Goal: Task Accomplishment & Management: Use online tool/utility

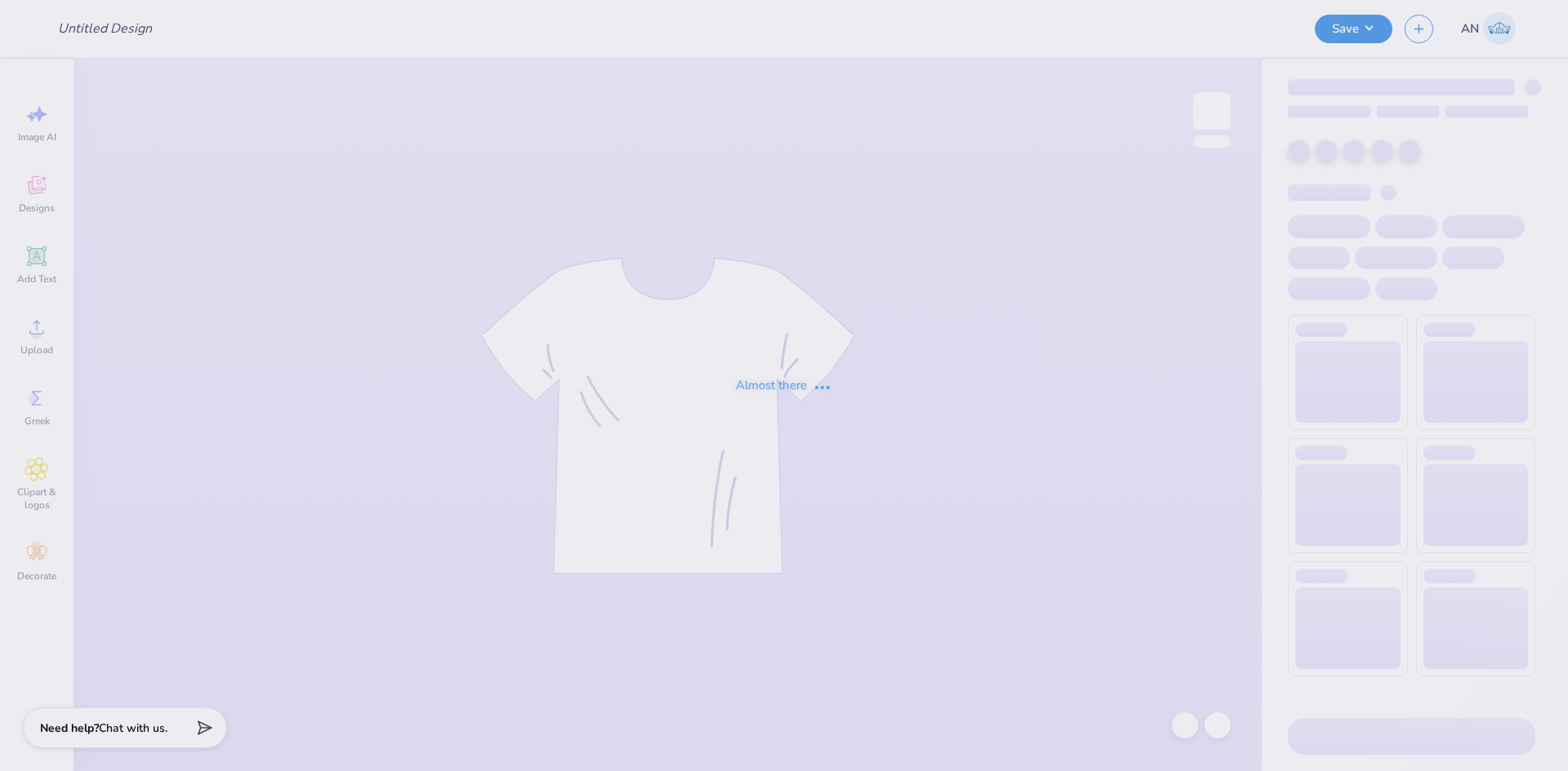
type input "Shirts"
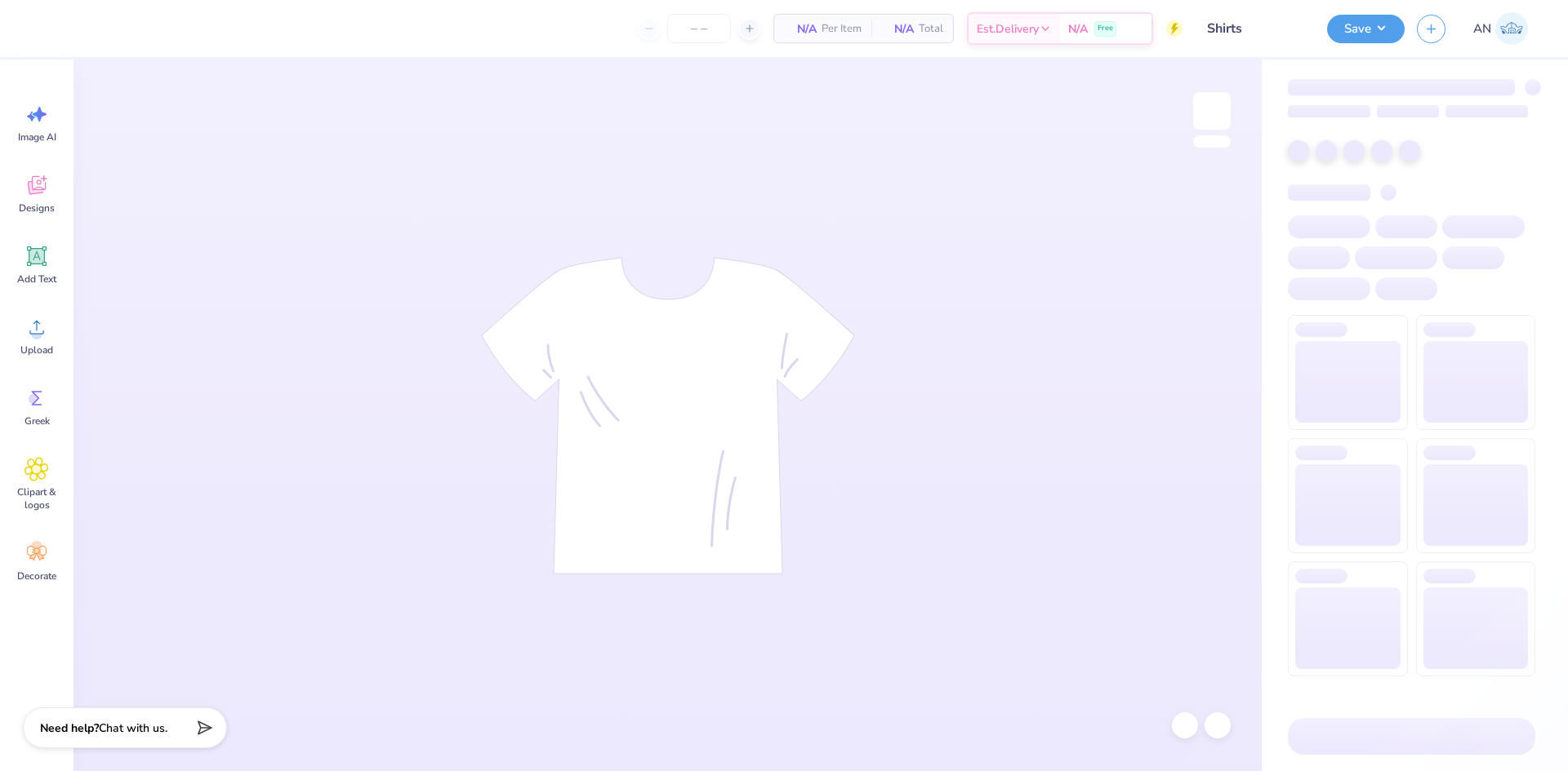
type input "25"
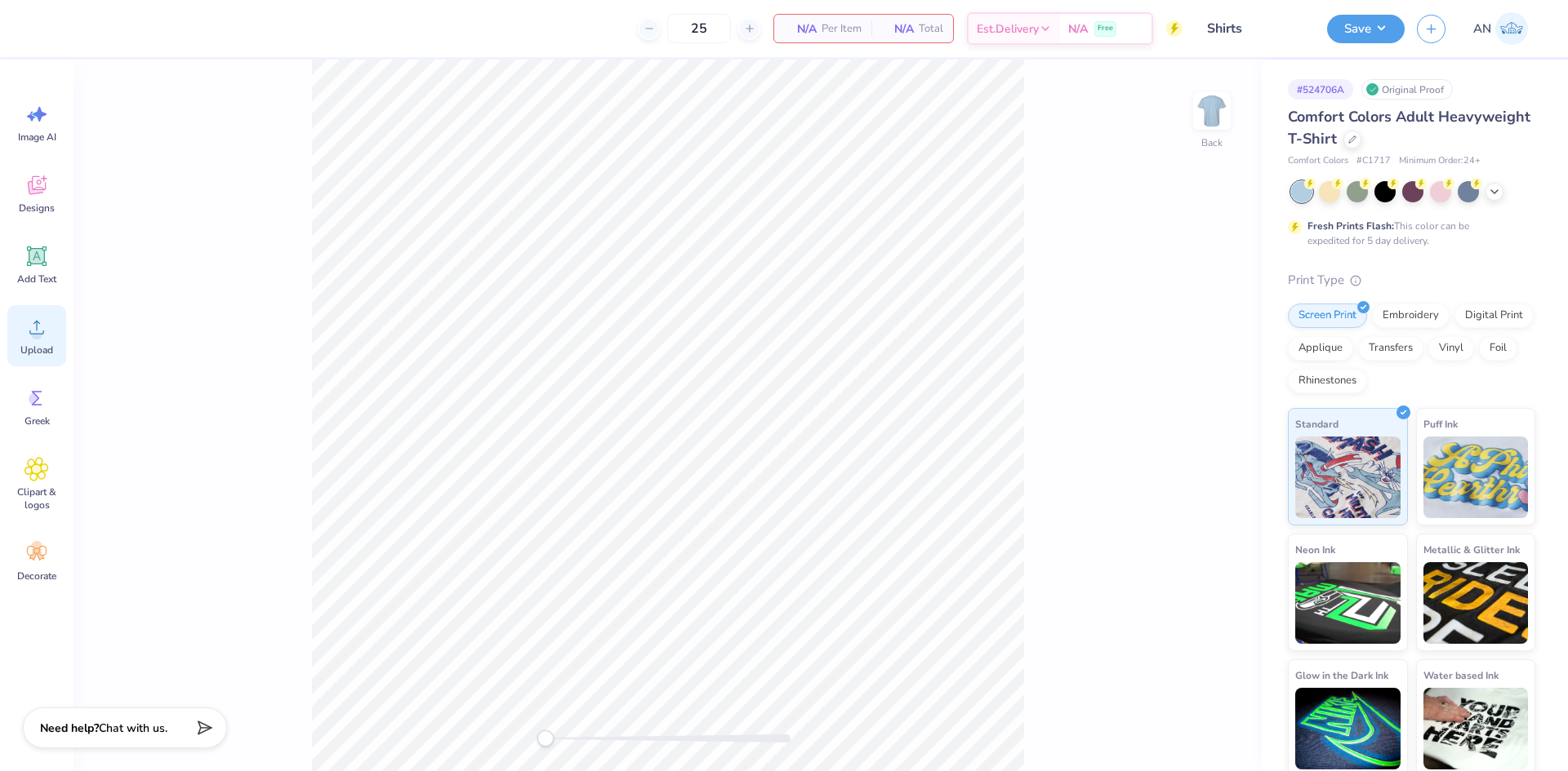
click at [34, 339] on circle at bounding box center [36, 333] width 11 height 11
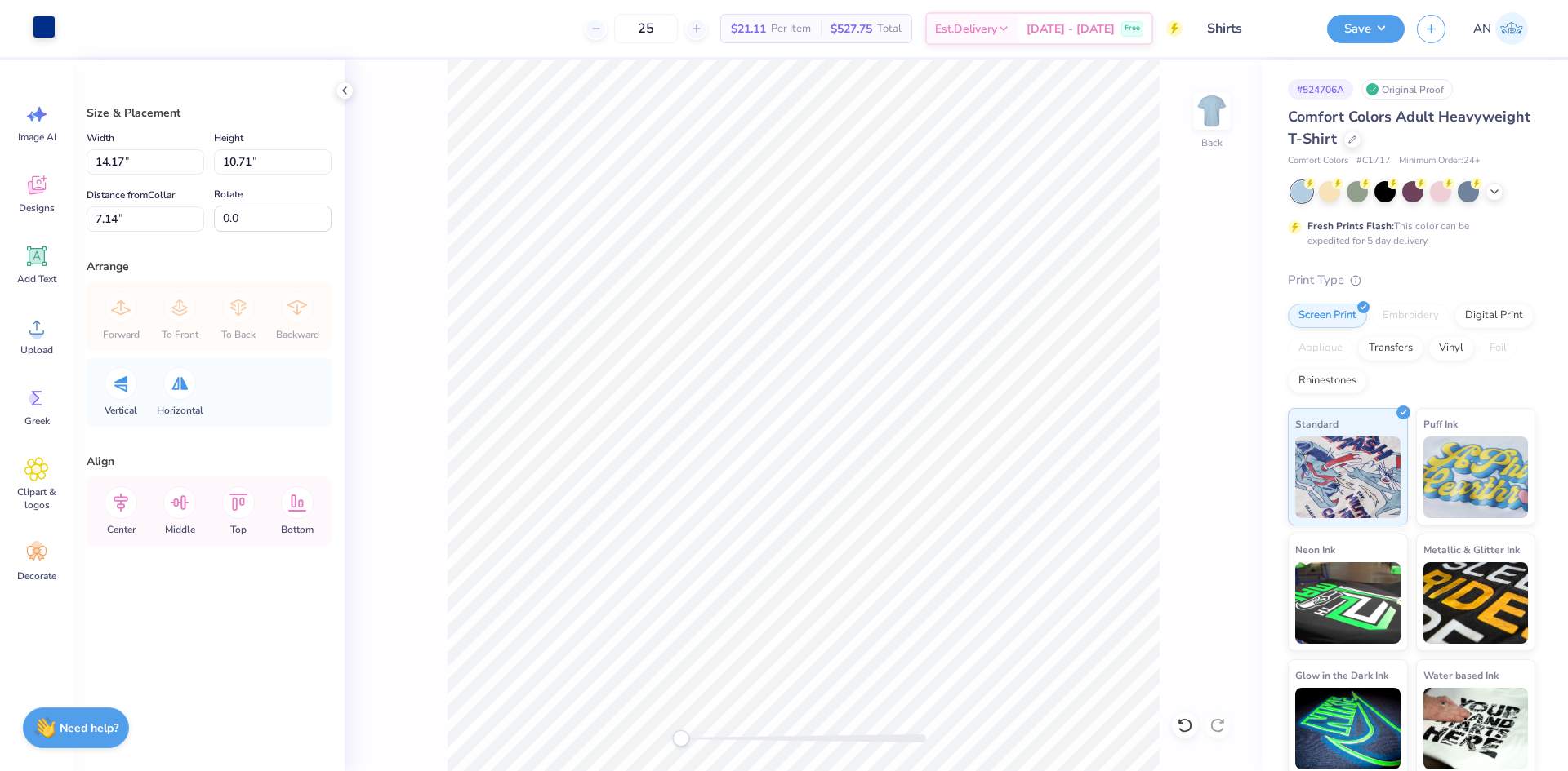
click at [39, 31] on div at bounding box center [44, 27] width 23 height 23
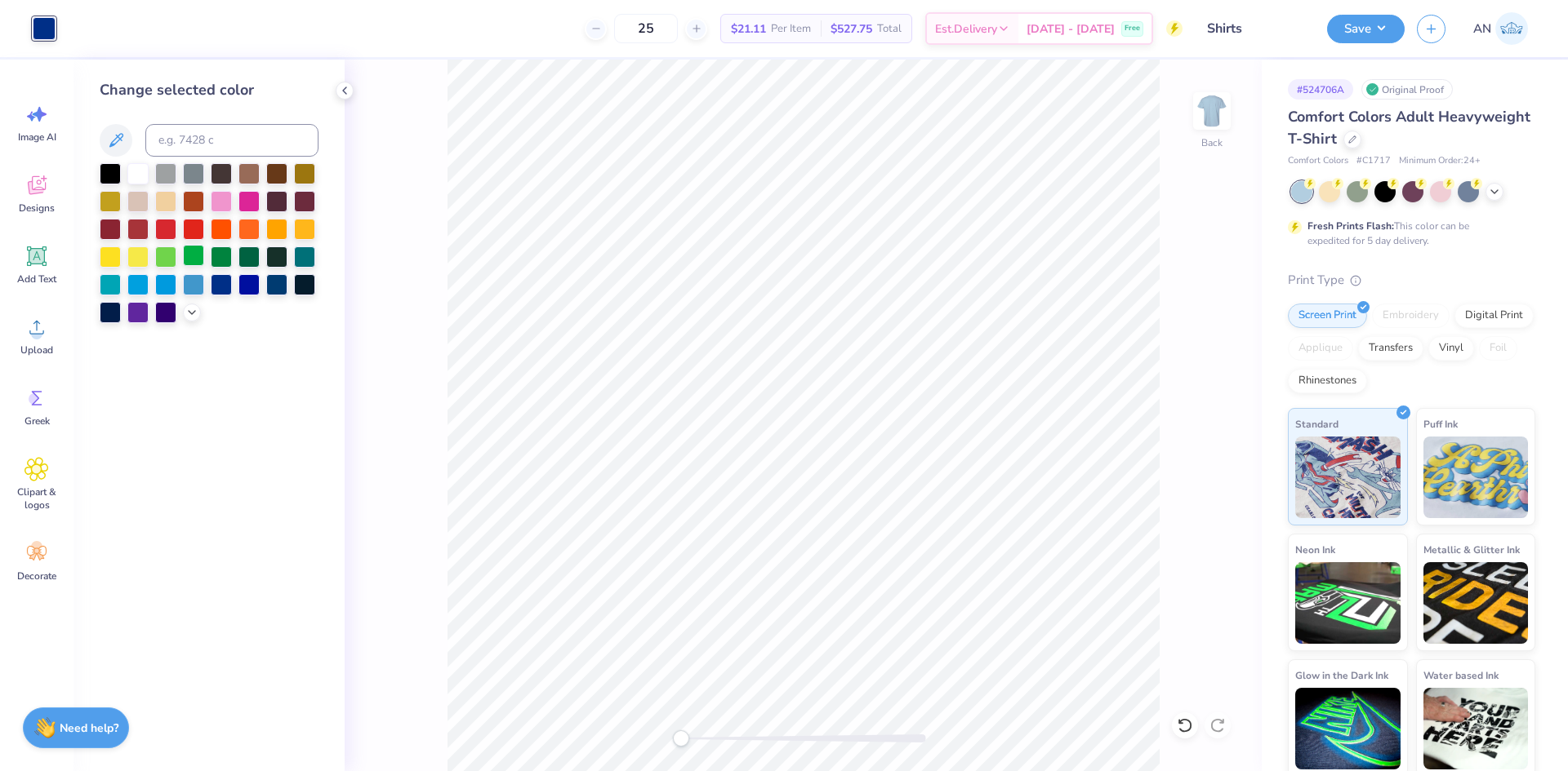
click at [198, 262] on div at bounding box center [193, 255] width 21 height 21
click at [226, 198] on div at bounding box center [221, 200] width 21 height 21
click at [252, 192] on div at bounding box center [249, 200] width 21 height 21
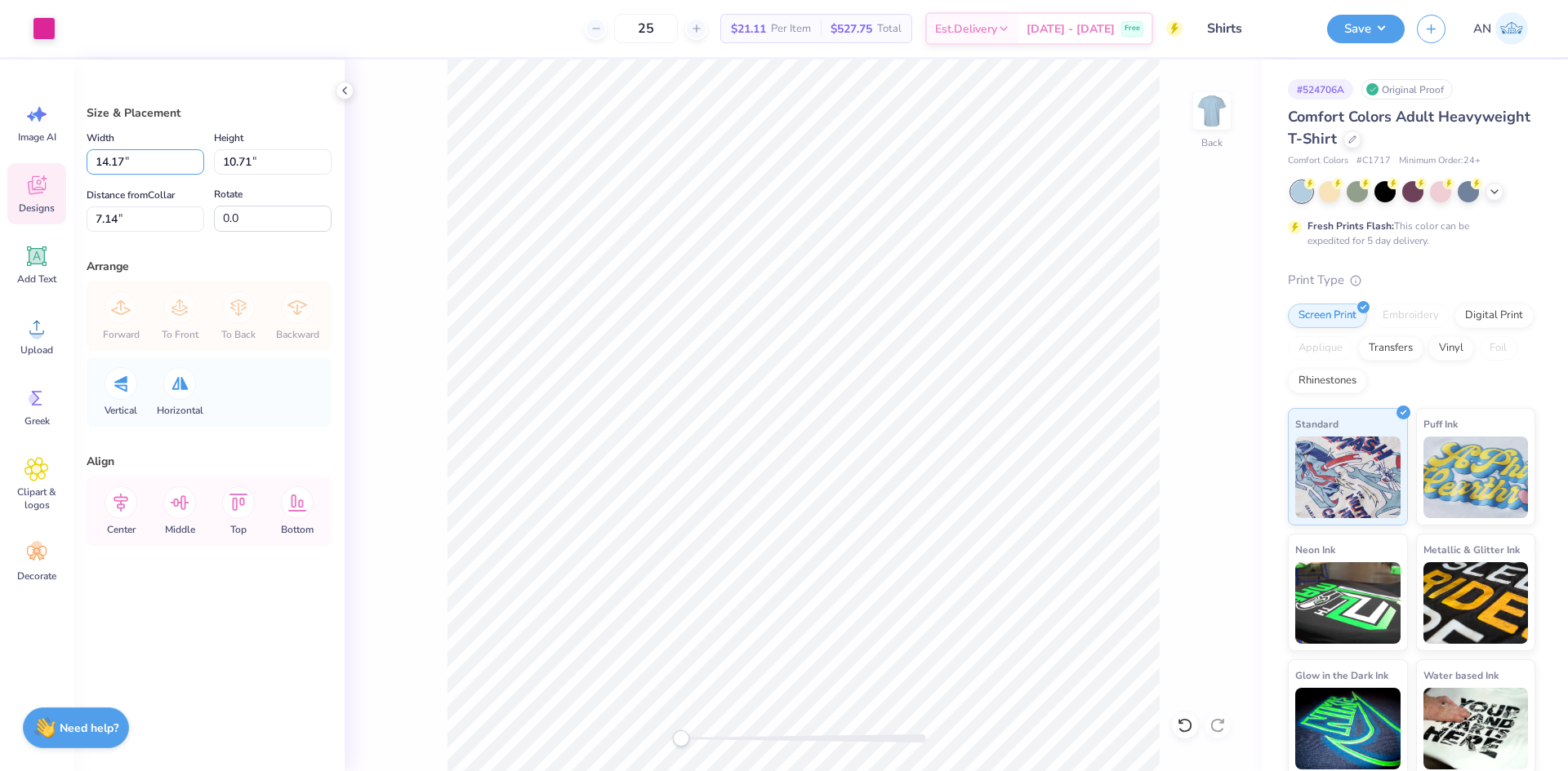
drag, startPoint x: 142, startPoint y: 158, endPoint x: 47, endPoint y: 178, distance: 97.1
click at [47, 178] on div "Art colors 25 $21.11 Per Item $527.75 Total Est. Delivery [DATE] - [DATE] Free …" at bounding box center [784, 386] width 1568 height 771
type input "12.00"
type input "9.07"
type input "7.96"
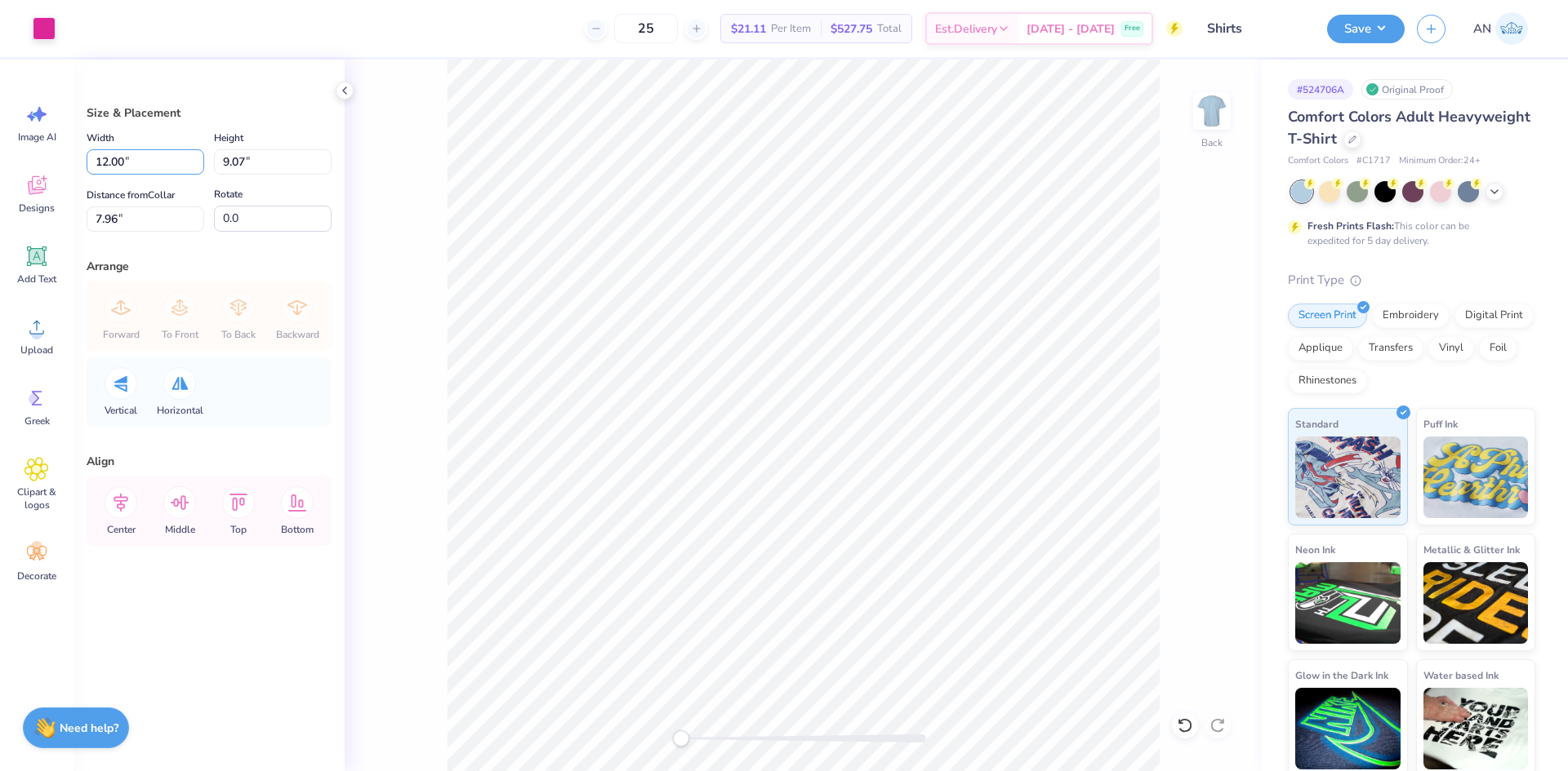
drag, startPoint x: 137, startPoint y: 165, endPoint x: 87, endPoint y: 182, distance: 52.8
click at [87, 182] on div "Width 12.00 12.00 " Height 9.07 9.07 " Distance from Collar 7.96 7.96 " Rotate …" at bounding box center [209, 180] width 245 height 104
type input "10.00"
type input "7.56"
click at [166, 218] on input "8.72" at bounding box center [145, 219] width 117 height 25
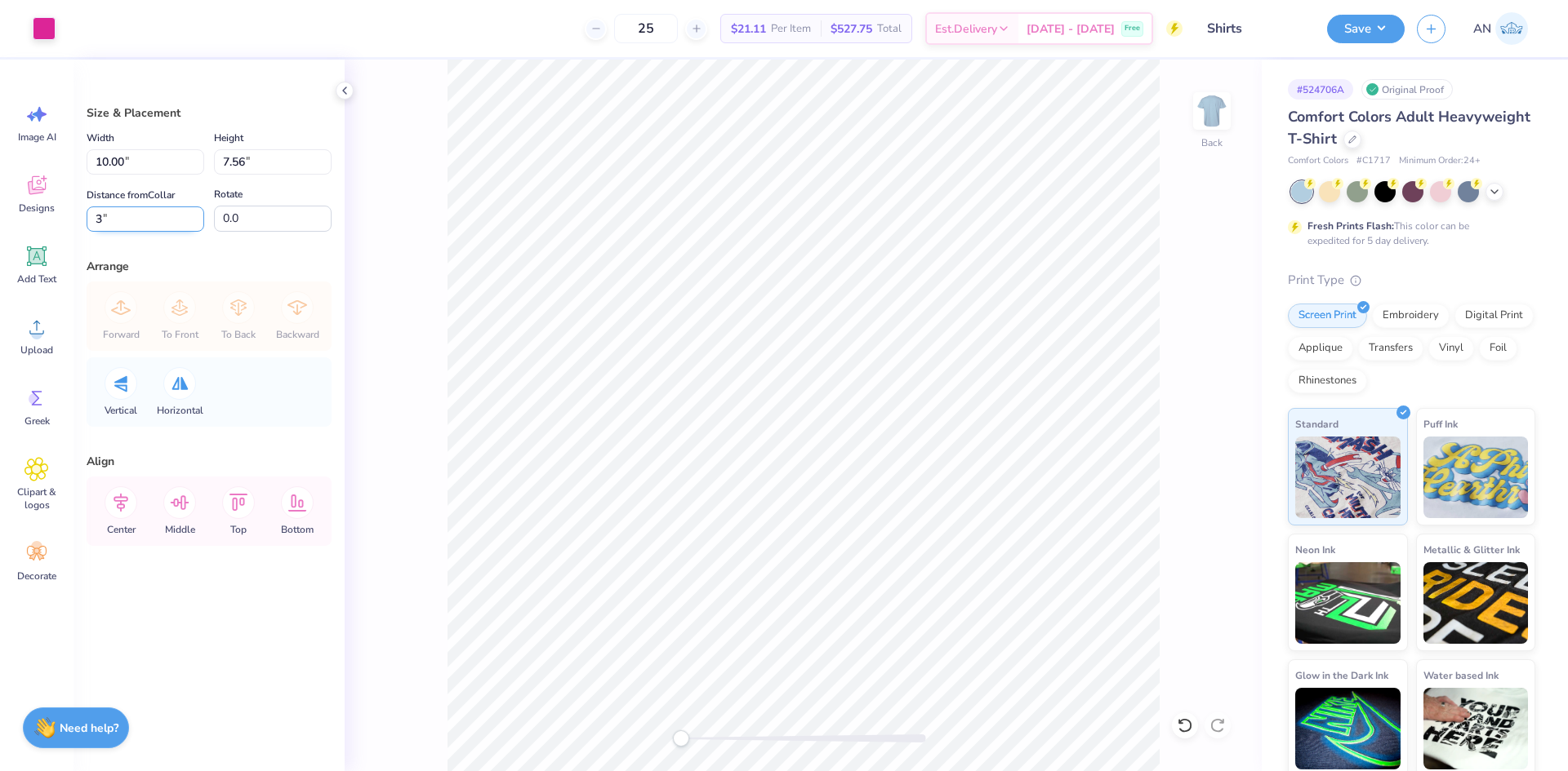
type input "3"
click at [1383, 29] on button "Save" at bounding box center [1365, 26] width 78 height 29
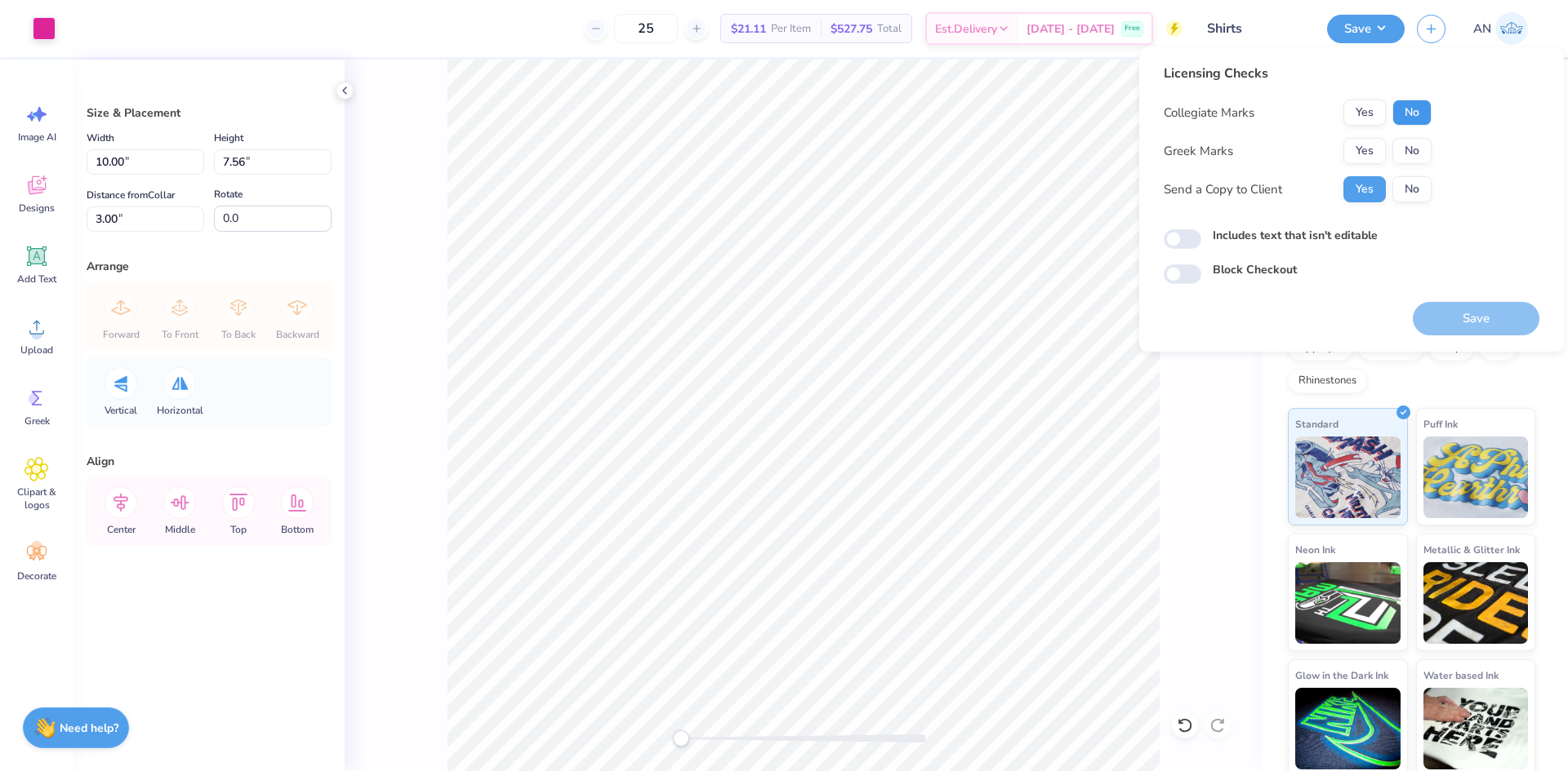
click at [1412, 109] on button "No" at bounding box center [1411, 113] width 39 height 26
click at [1408, 147] on button "No" at bounding box center [1411, 151] width 39 height 26
click at [1188, 234] on input "Includes text that isn't editable" at bounding box center [1182, 239] width 38 height 19
checkbox input "true"
click at [1444, 312] on button "Save" at bounding box center [1475, 318] width 127 height 33
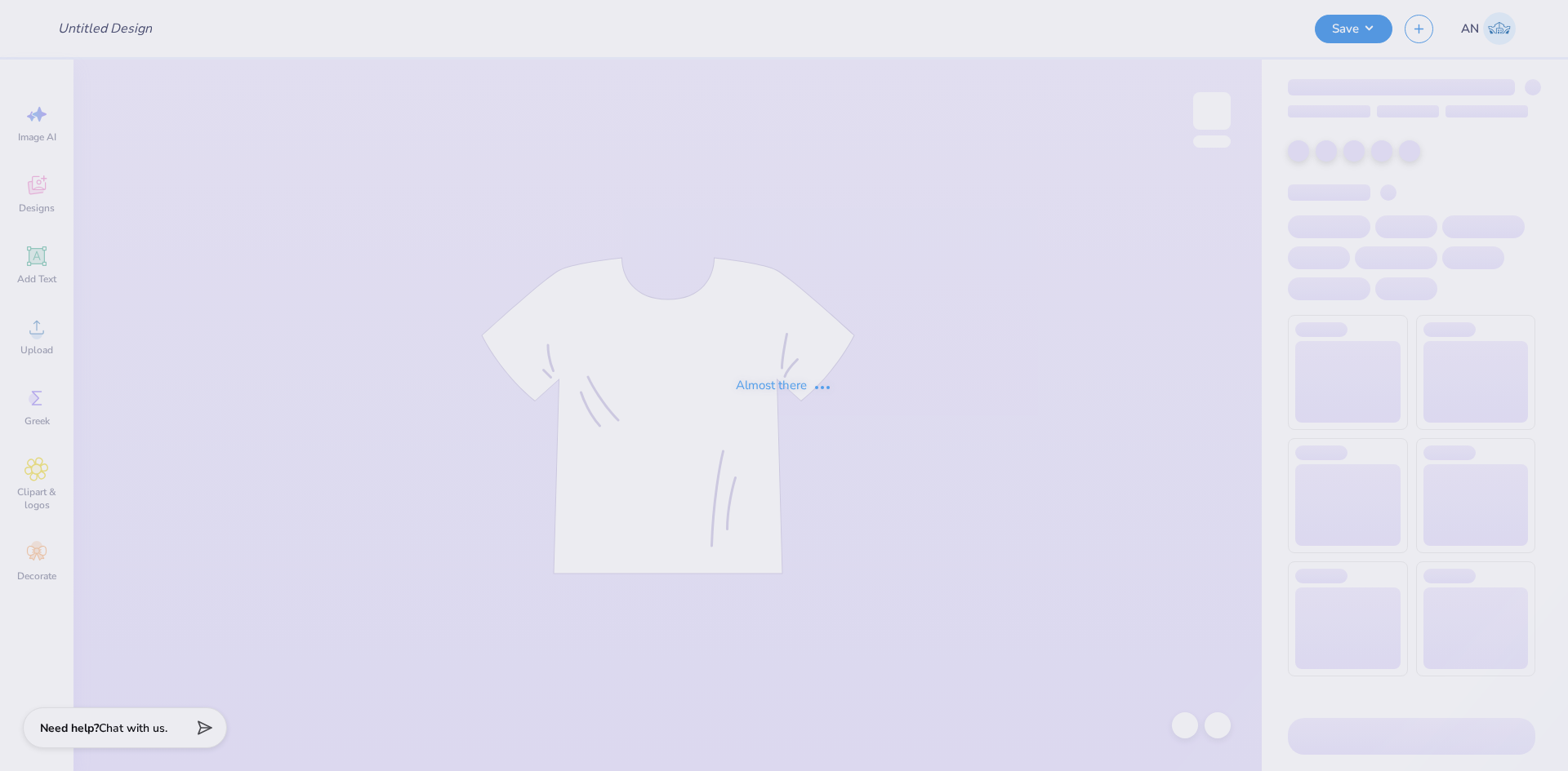
type input "Shirts"
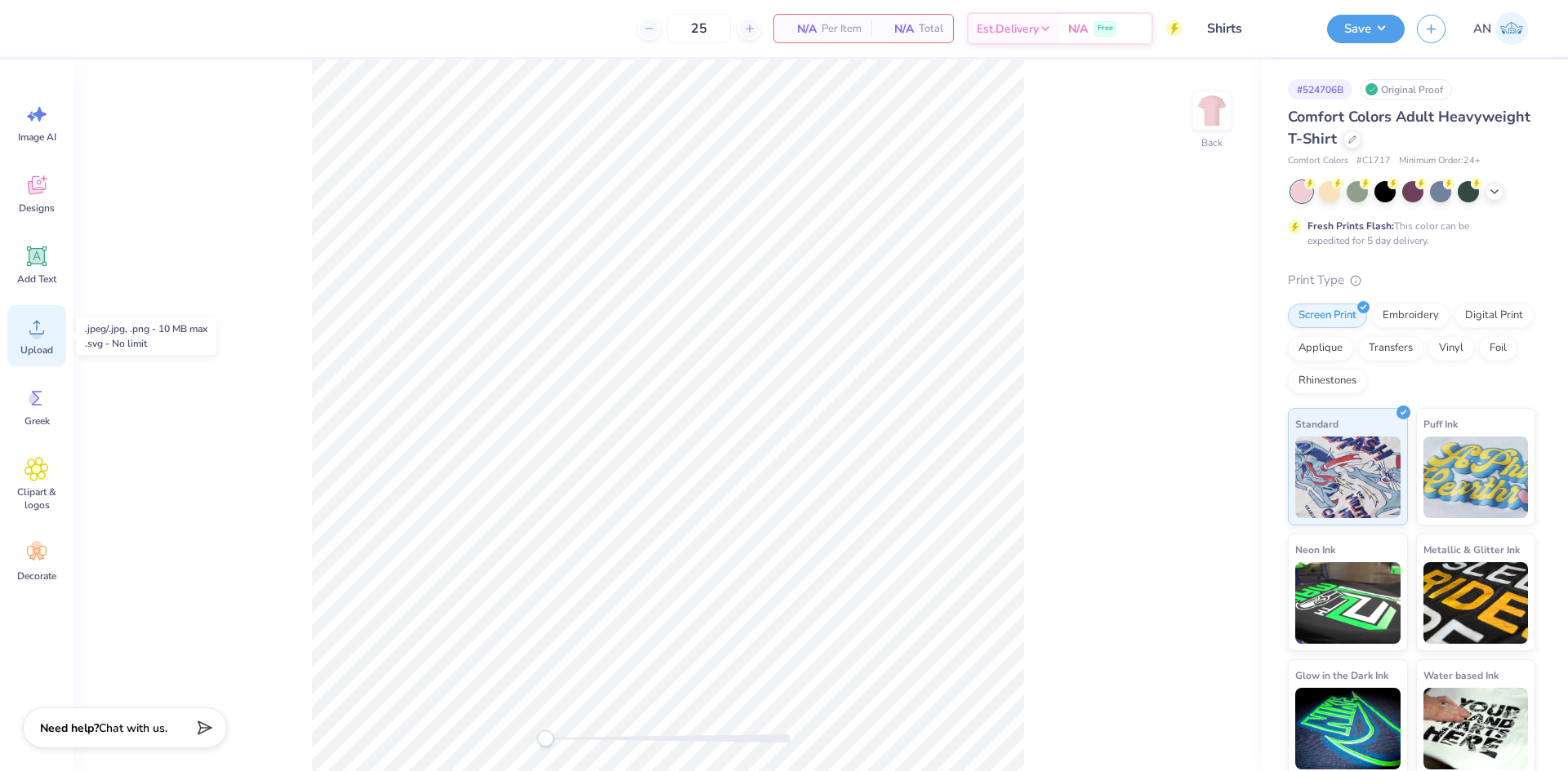
click at [44, 329] on icon at bounding box center [37, 327] width 24 height 24
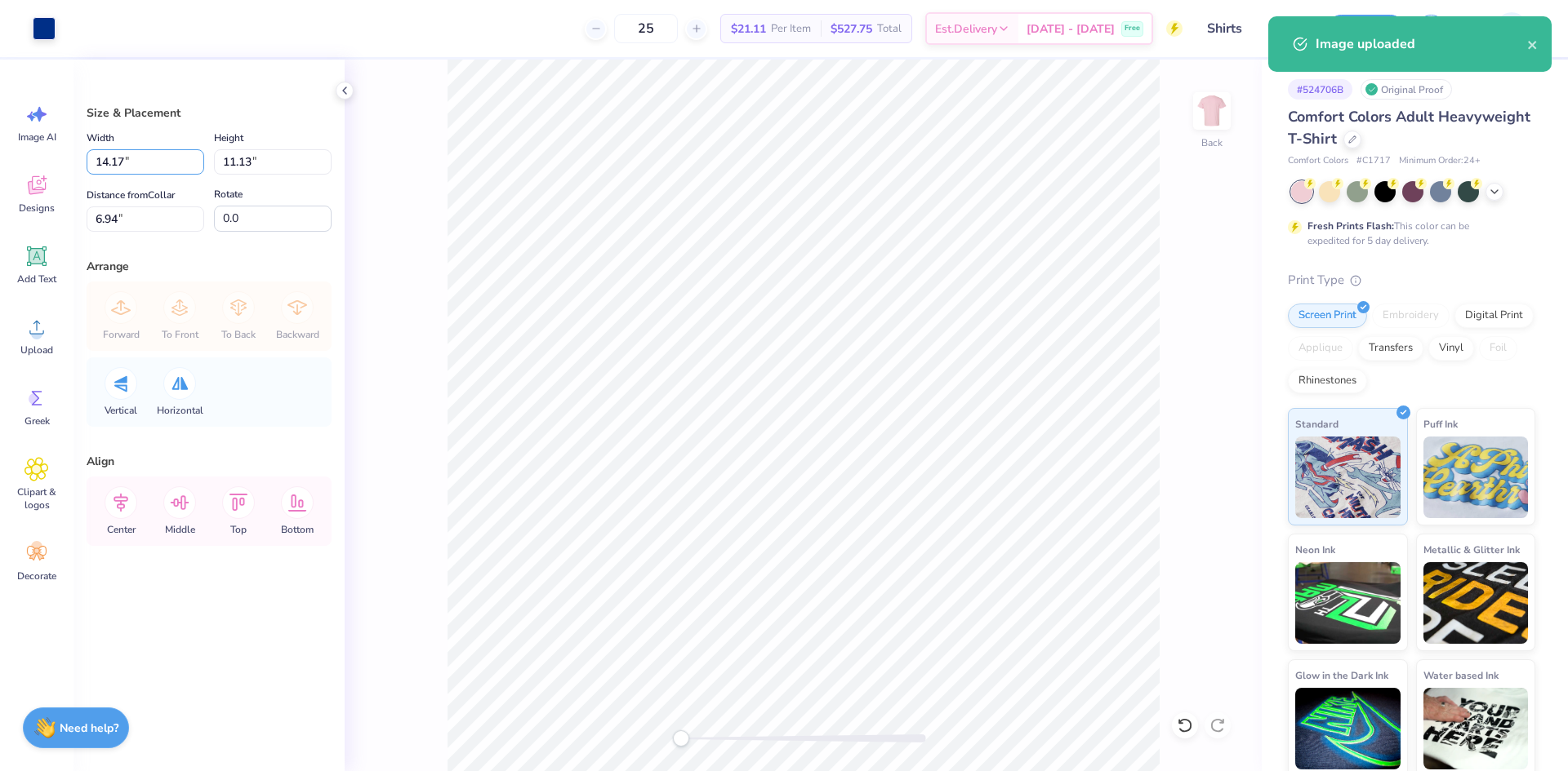
drag, startPoint x: 154, startPoint y: 163, endPoint x: 81, endPoint y: 177, distance: 74.3
click at [81, 177] on div "Size & Placement Width 14.17 14.17 " Height 11.13 11.13 " Distance from Collar …" at bounding box center [209, 415] width 271 height 712
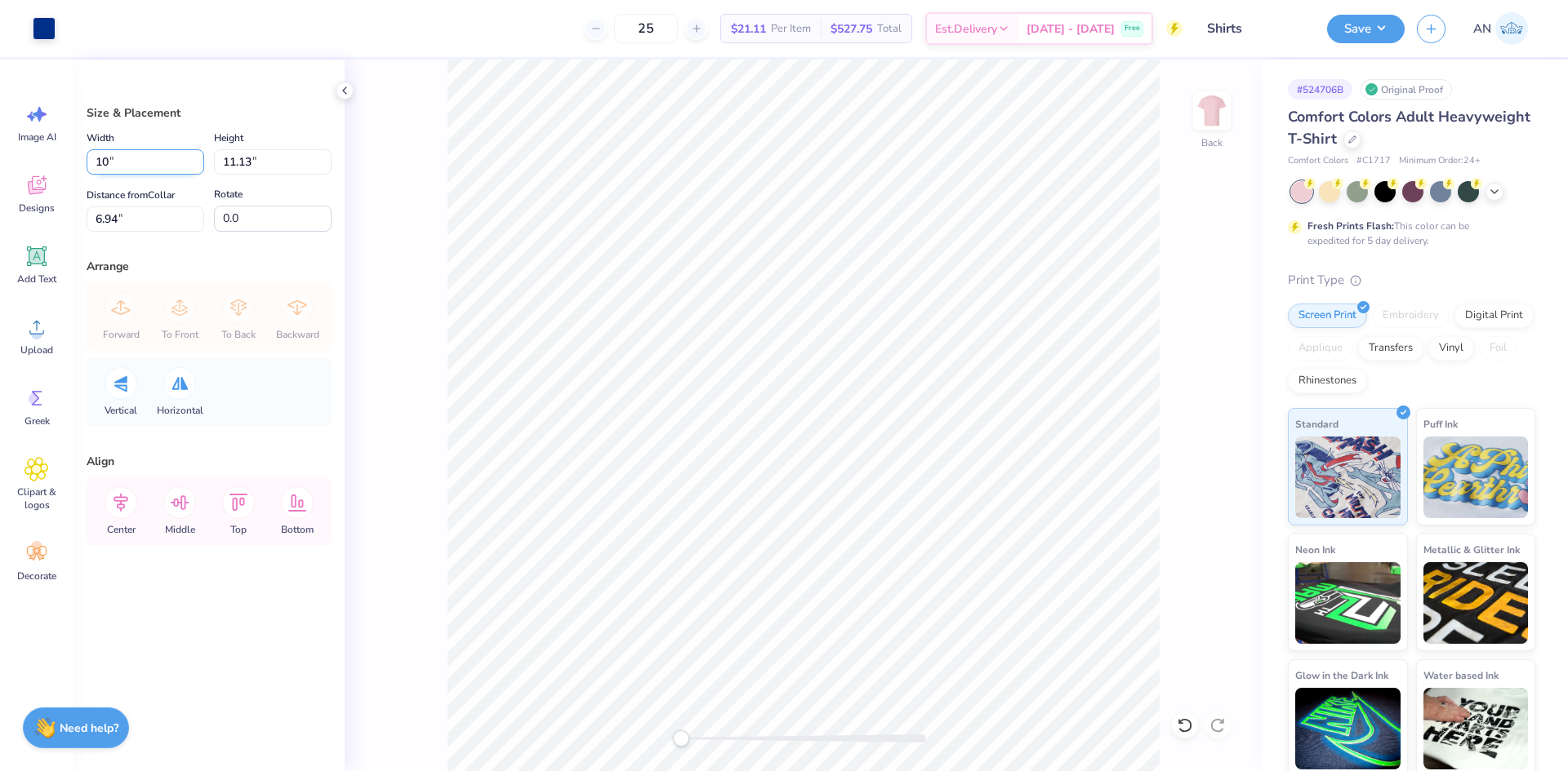
type input "10.00"
type input "7.85"
drag, startPoint x: 126, startPoint y: 223, endPoint x: 72, endPoint y: 232, distance: 54.7
click at [72, 230] on div "Art colors 25 $21.11 Per Item $527.75 Total Est. Delivery Oct 7 - 10 Free Desig…" at bounding box center [784, 386] width 1568 height 771
type input "3"
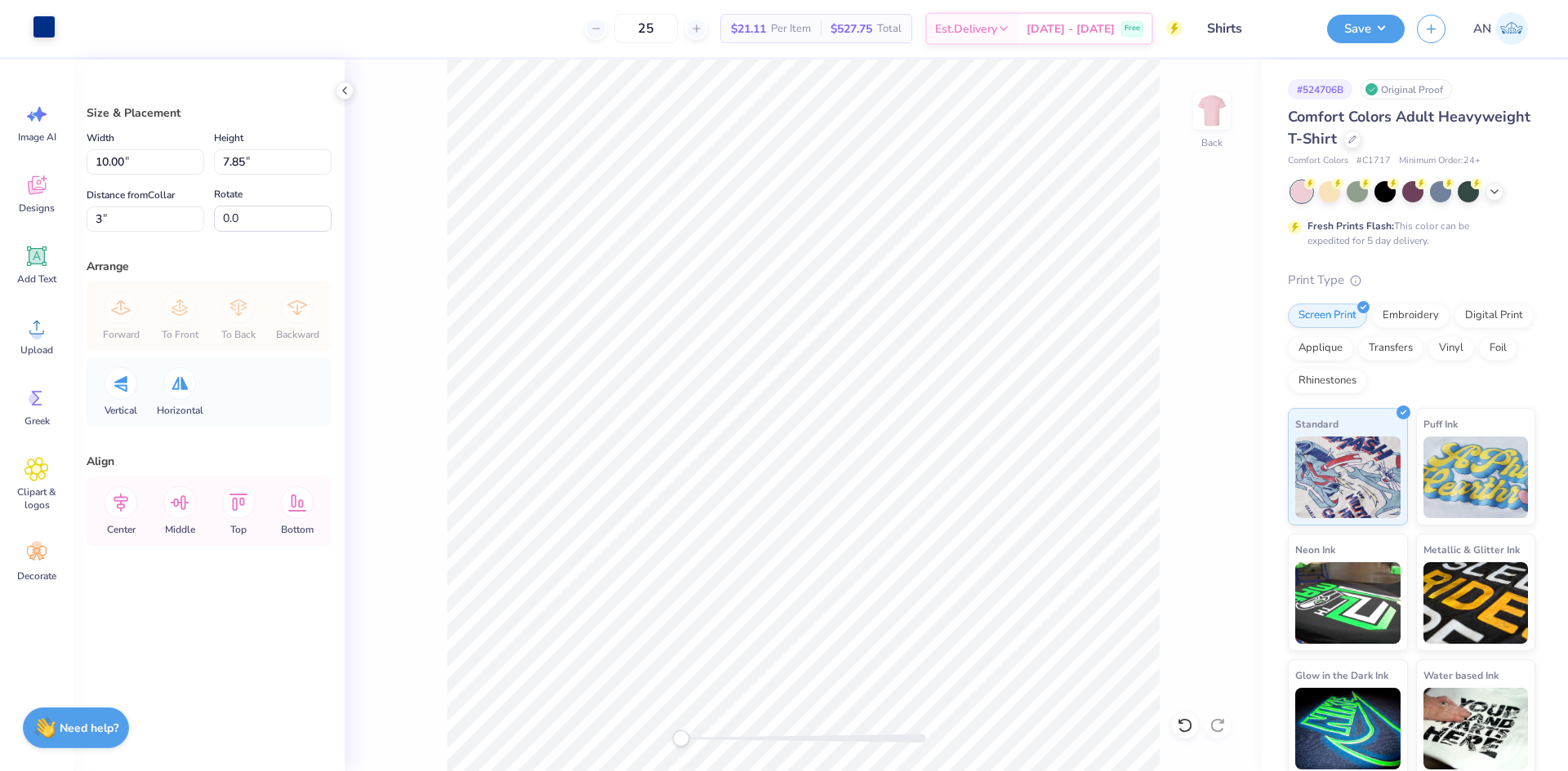
click at [44, 31] on div at bounding box center [44, 27] width 23 height 23
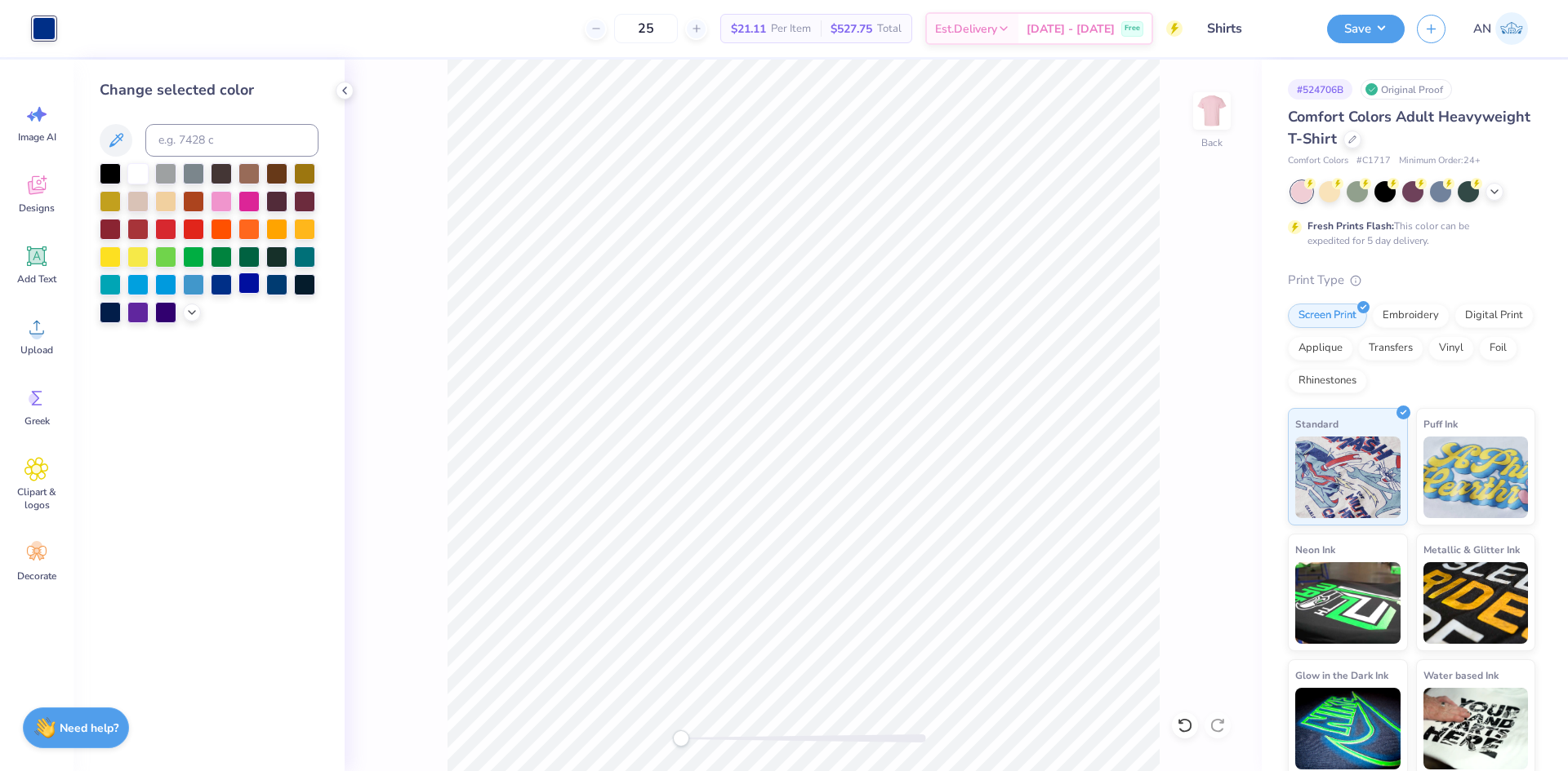
click at [241, 283] on div at bounding box center [249, 283] width 21 height 21
click at [188, 283] on div at bounding box center [193, 283] width 21 height 21
click at [166, 283] on div at bounding box center [165, 283] width 21 height 21
click at [143, 289] on div at bounding box center [138, 283] width 21 height 21
click at [194, 314] on icon at bounding box center [192, 310] width 13 height 13
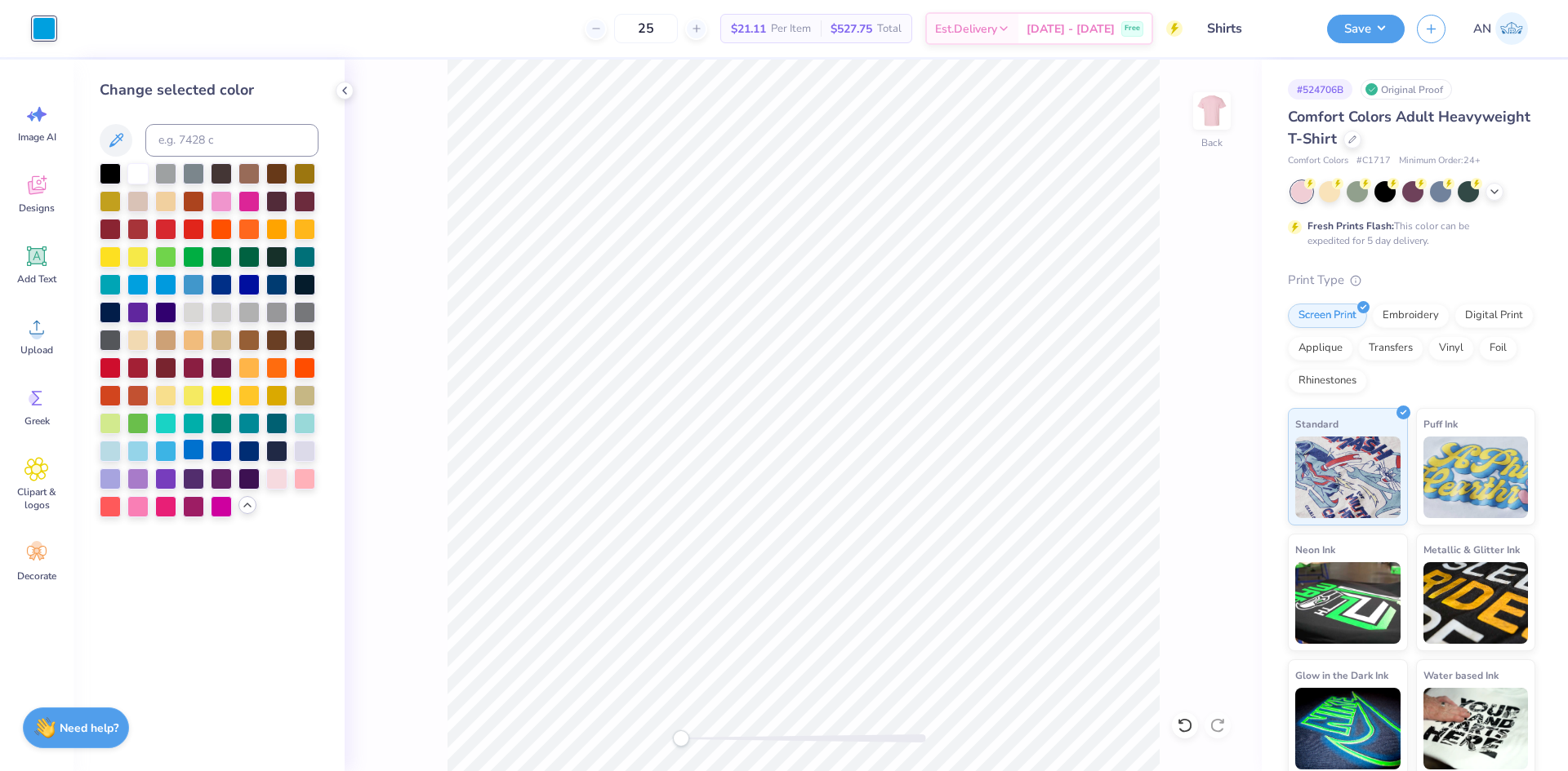
click at [194, 449] on div at bounding box center [193, 449] width 21 height 21
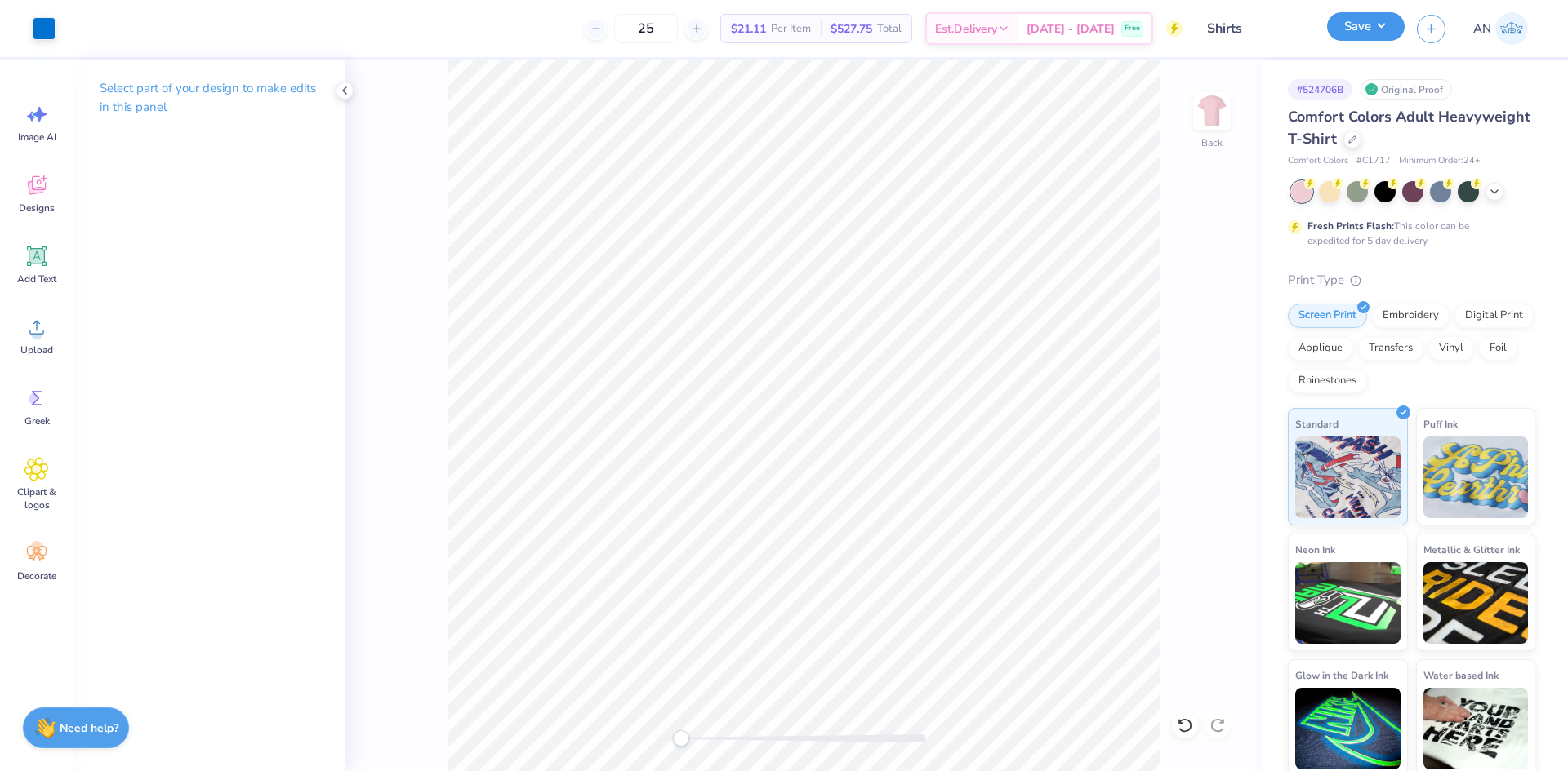
click at [1357, 27] on button "Save" at bounding box center [1365, 26] width 78 height 29
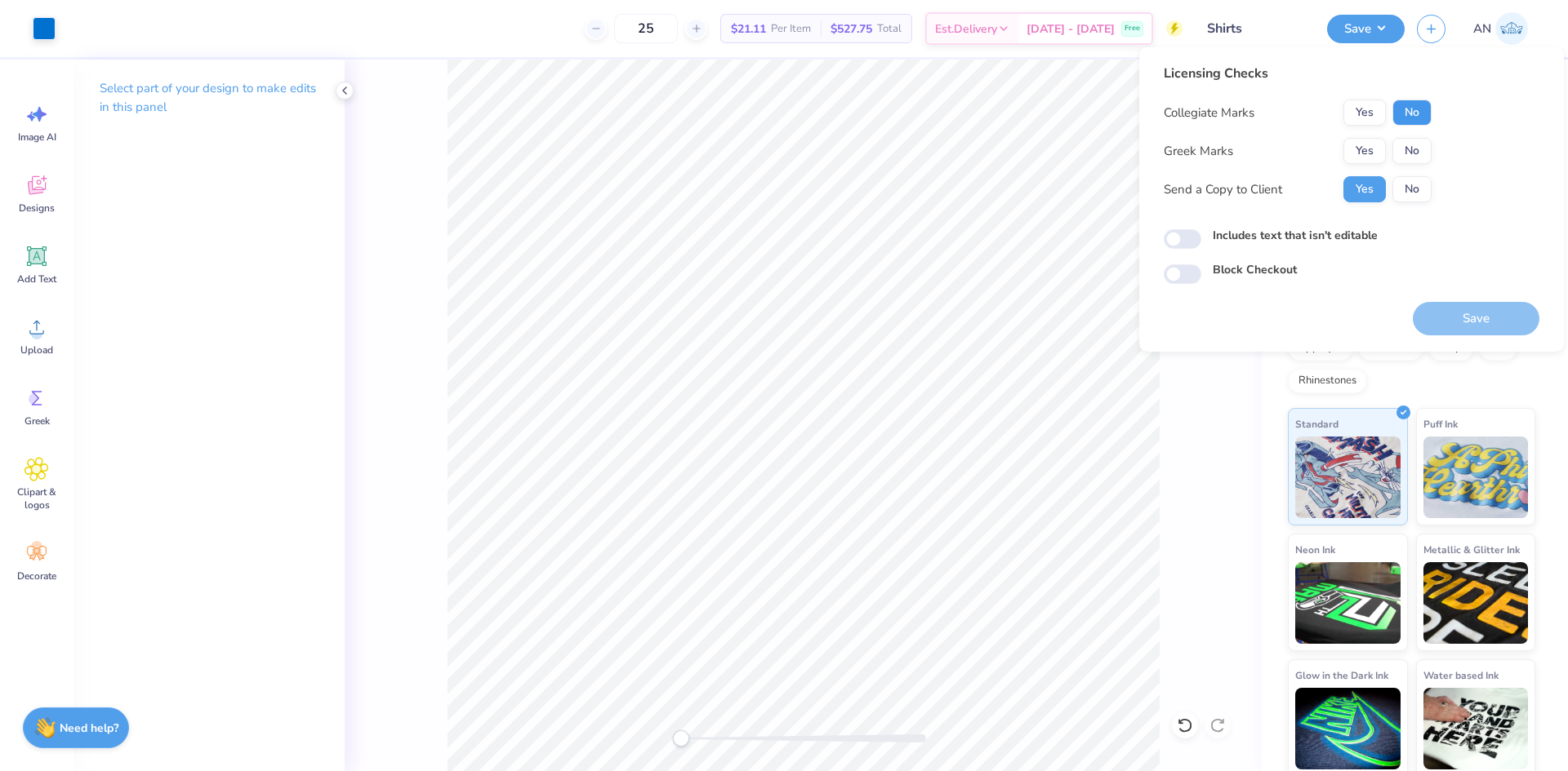
click at [1404, 106] on button "No" at bounding box center [1411, 113] width 39 height 26
click at [1406, 142] on button "No" at bounding box center [1411, 151] width 39 height 26
click at [1320, 235] on label "Includes text that isn't editable" at bounding box center [1295, 236] width 165 height 17
click at [1202, 235] on input "Includes text that isn't editable" at bounding box center [1182, 239] width 38 height 19
checkbox input "true"
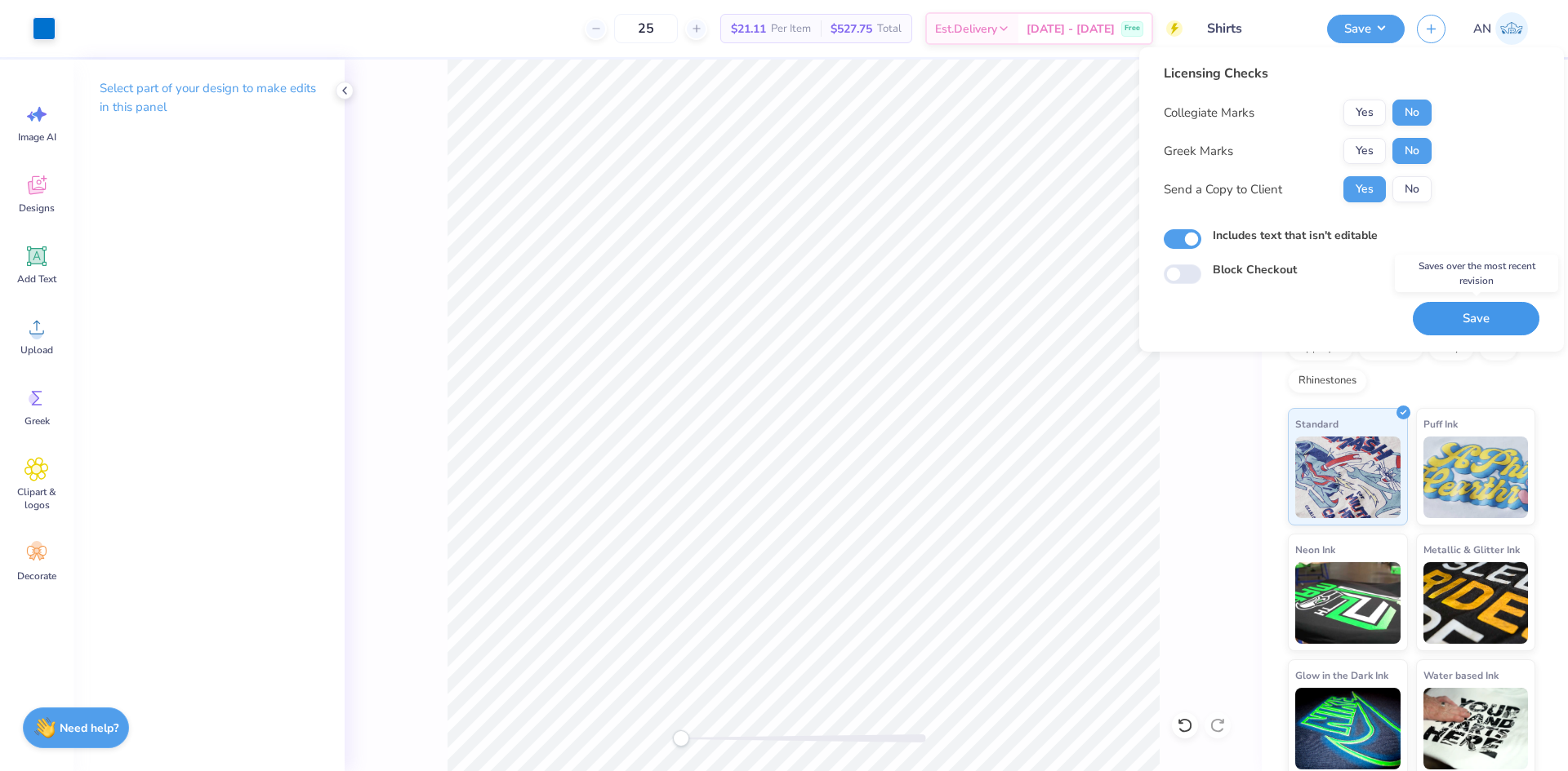
click at [1421, 322] on button "Save" at bounding box center [1475, 318] width 127 height 33
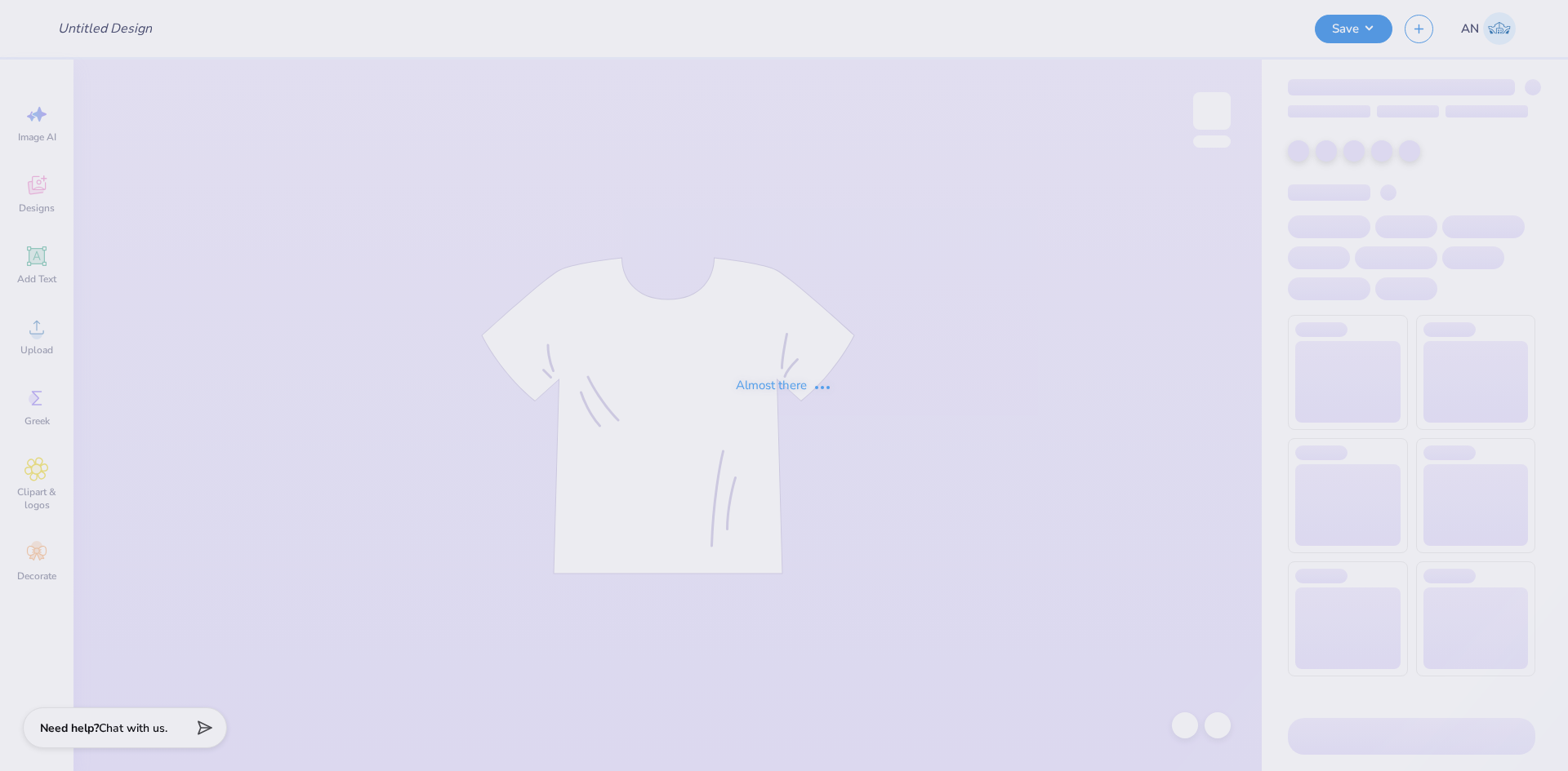
type input "Create Merch 2025"
